Goal: Transaction & Acquisition: Register for event/course

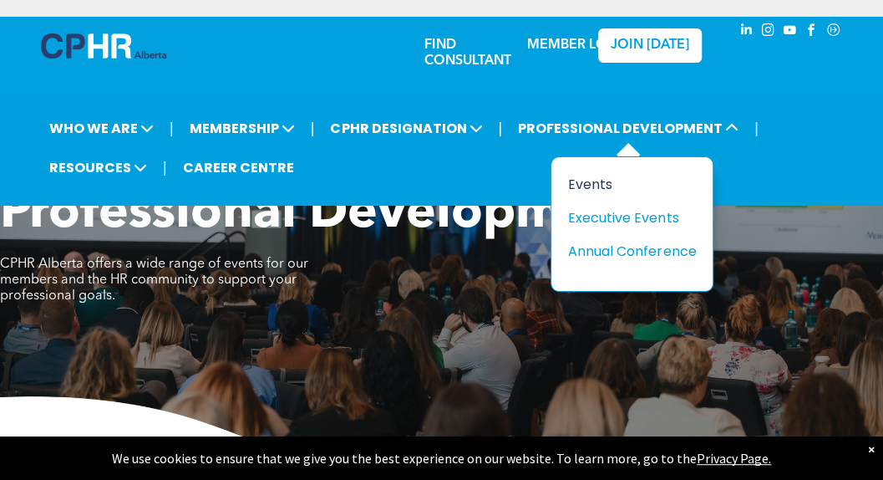
click at [599, 174] on div "Events" at bounding box center [625, 184] width 115 height 21
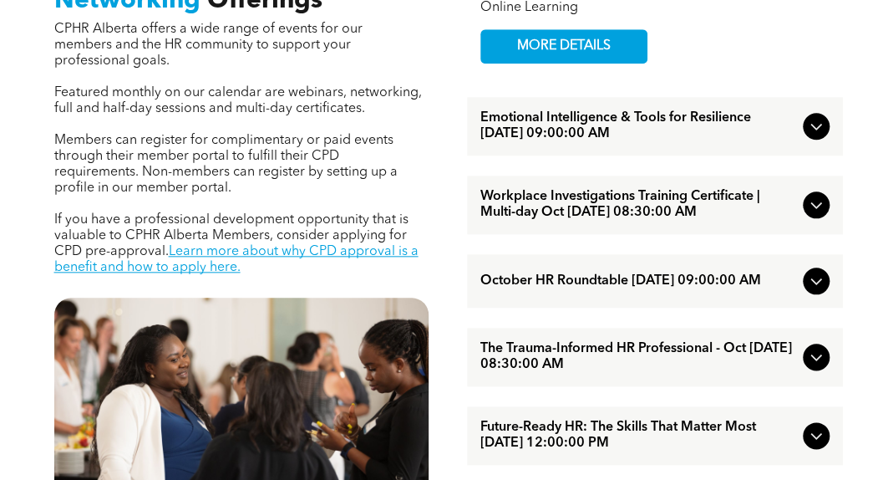
scroll to position [669, 0]
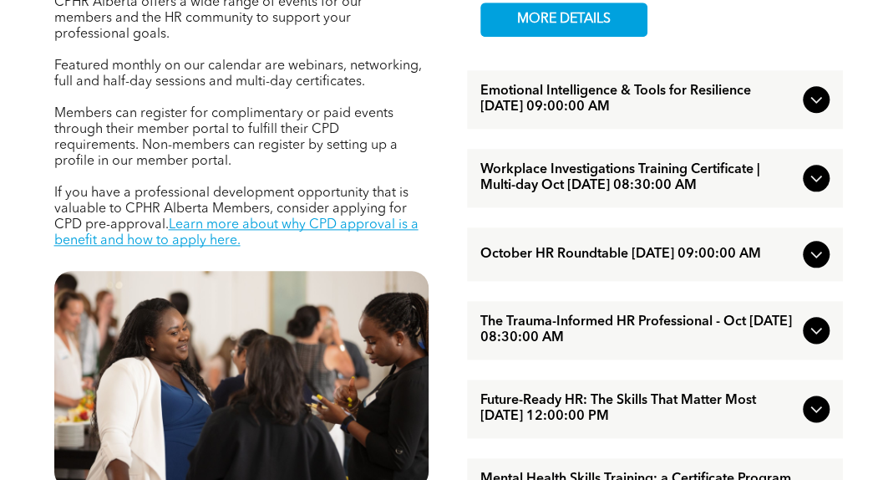
click at [806, 100] on icon at bounding box center [816, 99] width 20 height 20
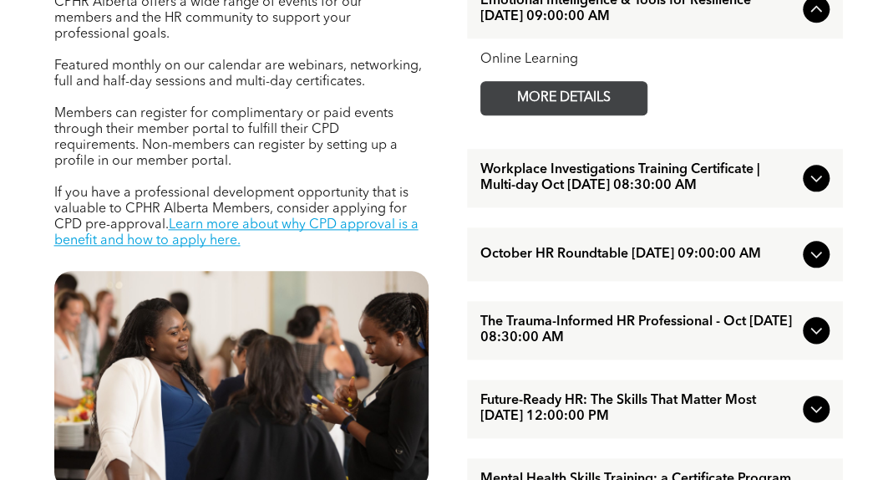
click at [560, 110] on span "MORE DETAILS" at bounding box center [564, 98] width 132 height 33
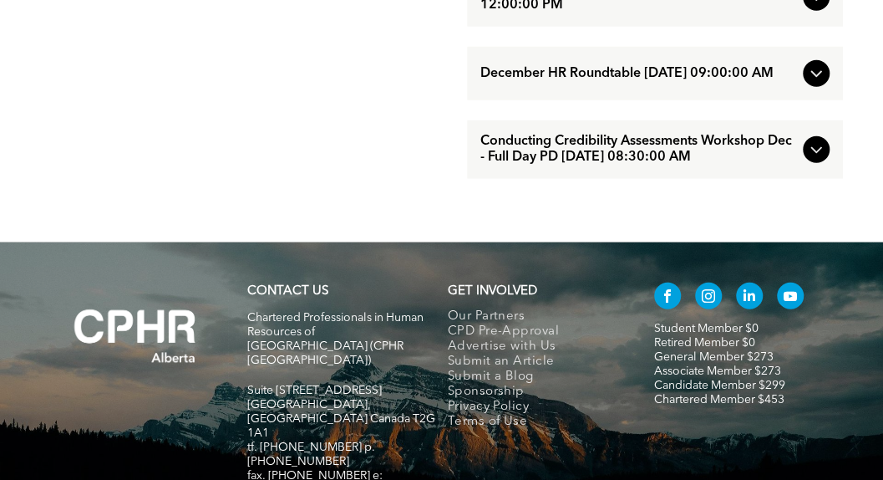
scroll to position [1922, 0]
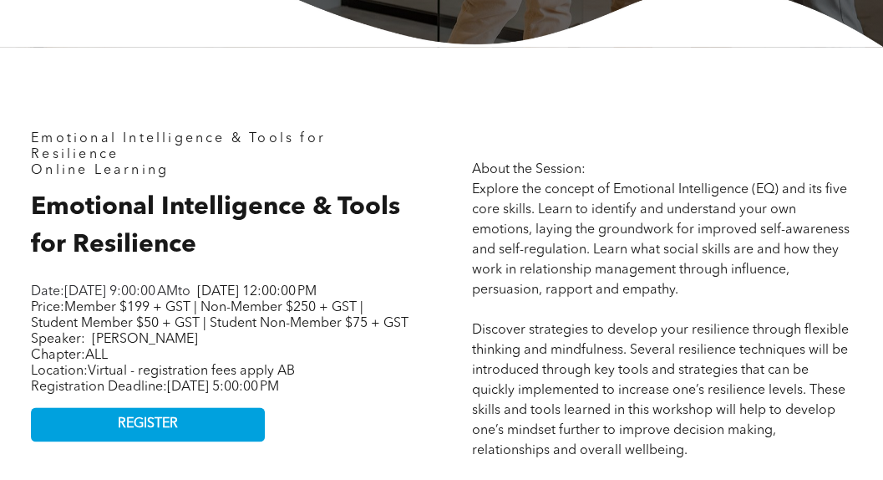
scroll to position [669, 0]
